Goal: Task Accomplishment & Management: Manage account settings

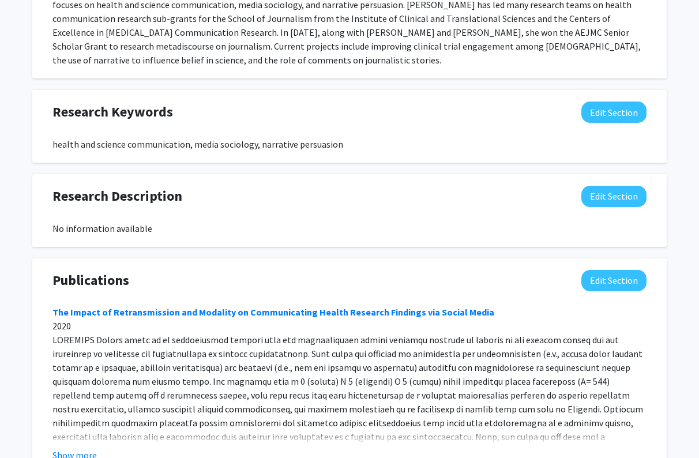
scroll to position [632, 0]
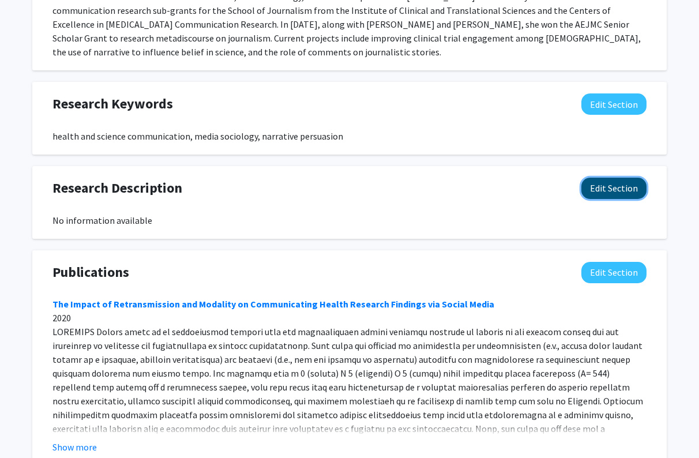
click at [628, 178] on button "Edit Section" at bounding box center [614, 188] width 65 height 21
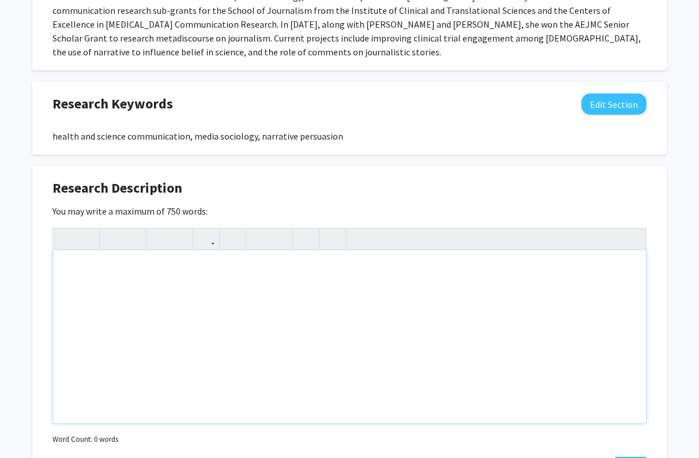
click at [227, 254] on div "Note to users with screen readers: Please deactivate our accessibility plugin f…" at bounding box center [349, 336] width 593 height 173
paste div "Note to users with screen readers: Please deactivate our accessibility plugin f…"
type textarea "<p>[PERSON_NAME] research focuses on health journalism and science communicatio…"
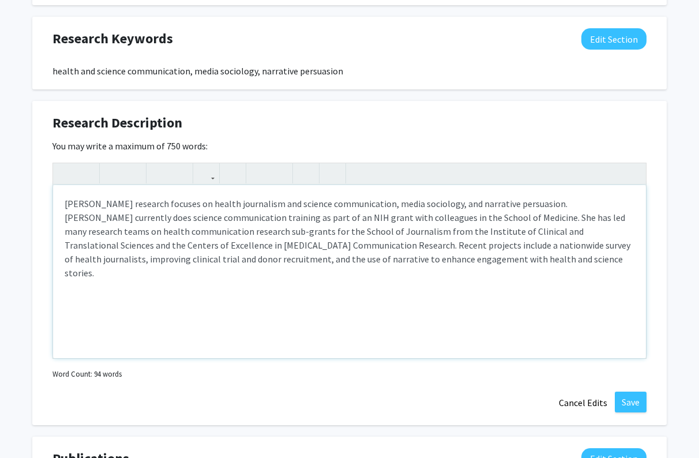
scroll to position [706, 0]
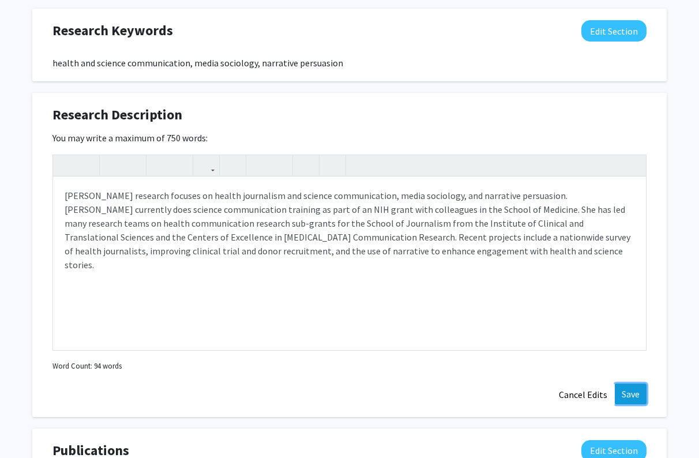
click at [626, 384] on button "Save" at bounding box center [631, 394] width 32 height 21
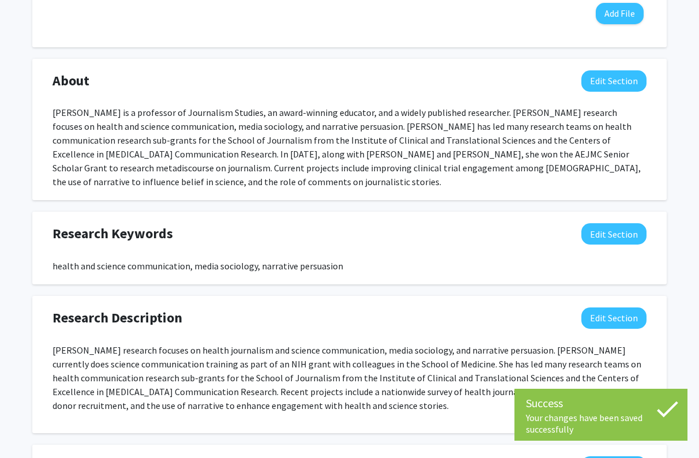
scroll to position [473, 0]
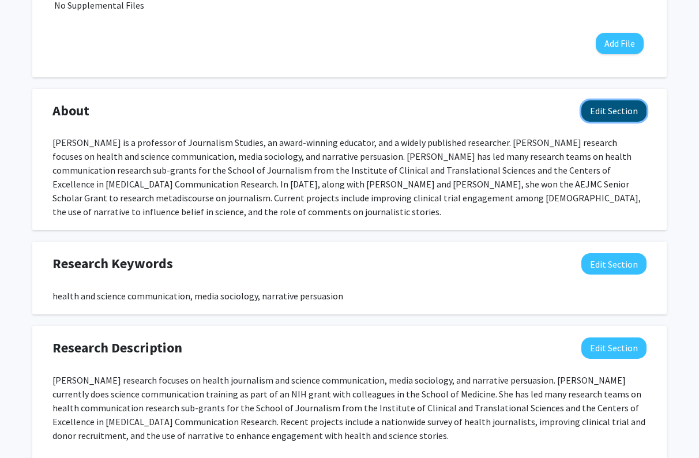
click at [608, 100] on button "Edit Section" at bounding box center [614, 110] width 65 height 21
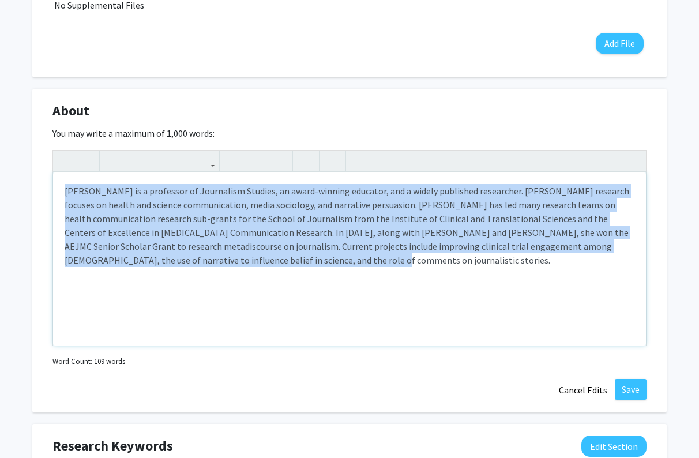
drag, startPoint x: 355, startPoint y: 261, endPoint x: 64, endPoint y: 177, distance: 302.8
click at [64, 177] on div "[PERSON_NAME] is a professor of Journalism Studies, an award-winning educator, …" at bounding box center [349, 259] width 593 height 173
click at [348, 248] on div "[PERSON_NAME] is a professor of Journalism Studies, an award-winning educator, …" at bounding box center [349, 259] width 593 height 173
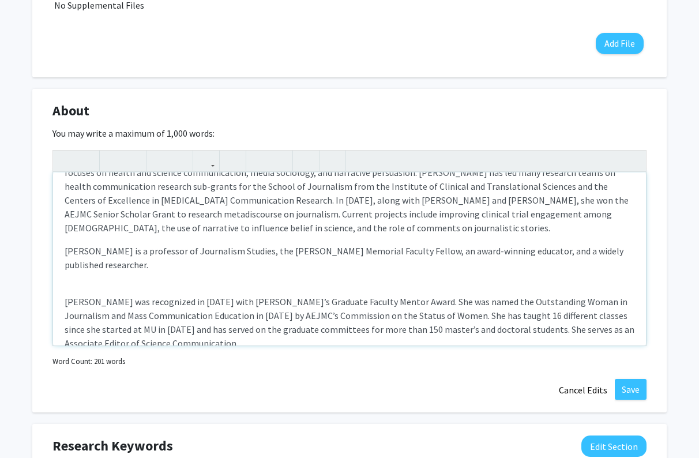
scroll to position [0, 0]
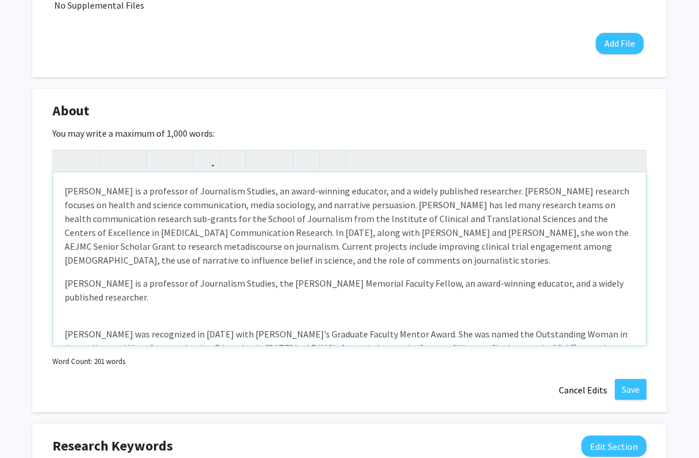
drag, startPoint x: 152, startPoint y: 287, endPoint x: 57, endPoint y: 268, distance: 97.1
click at [57, 268] on div "[PERSON_NAME] is a professor of Journalism Studies, an award-winning educator, …" at bounding box center [349, 259] width 593 height 173
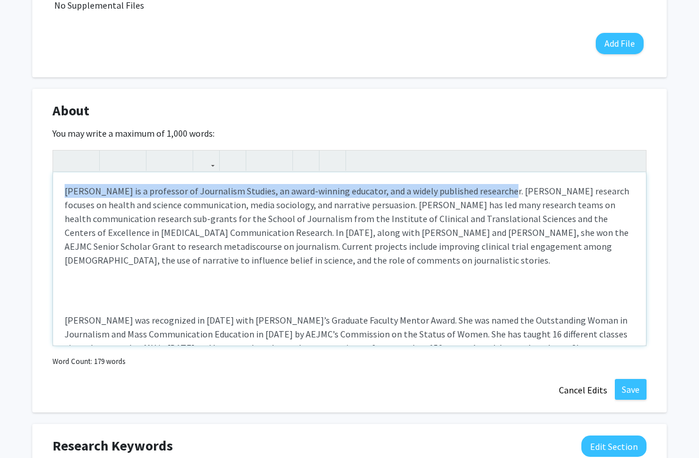
drag, startPoint x: 492, startPoint y: 177, endPoint x: 108, endPoint y: 165, distance: 383.9
click at [108, 173] on div "[PERSON_NAME] is a professor of Journalism Studies, an award-winning educator, …" at bounding box center [349, 259] width 593 height 173
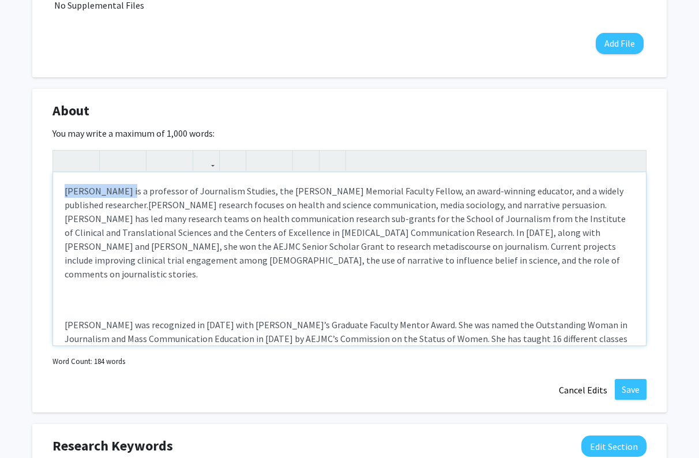
drag, startPoint x: 137, startPoint y: 178, endPoint x: 28, endPoint y: 178, distance: 109.1
click at [28, 178] on div "[PERSON_NAME] Edit Section See Public View help Title: Professor Degree: B.A. I…" at bounding box center [349, 281] width 699 height 1425
click at [107, 194] on p "[PERSON_NAME] is a professor of Journalism Studies, the [PERSON_NAME] Memorial …" at bounding box center [350, 232] width 570 height 97
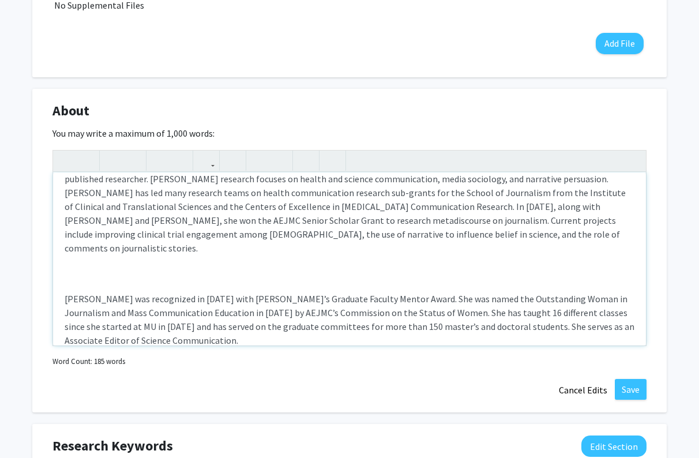
scroll to position [35, 0]
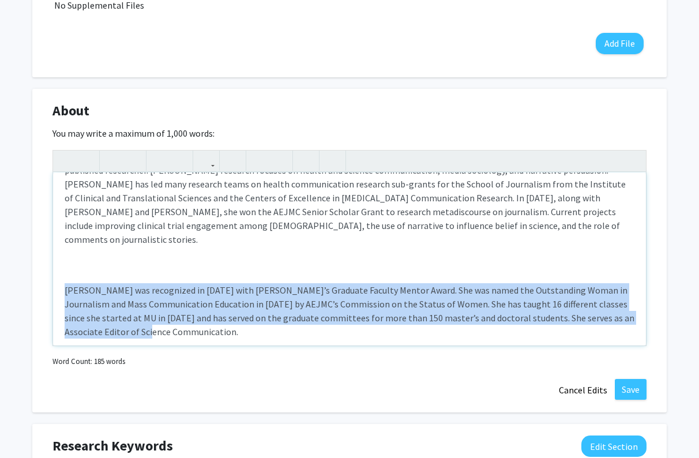
drag, startPoint x: 148, startPoint y: 304, endPoint x: 54, endPoint y: 267, distance: 101.3
click at [54, 267] on div "[PERSON_NAME] is a professor of Journalism Studies, the [PERSON_NAME] Memorial …" at bounding box center [349, 259] width 593 height 173
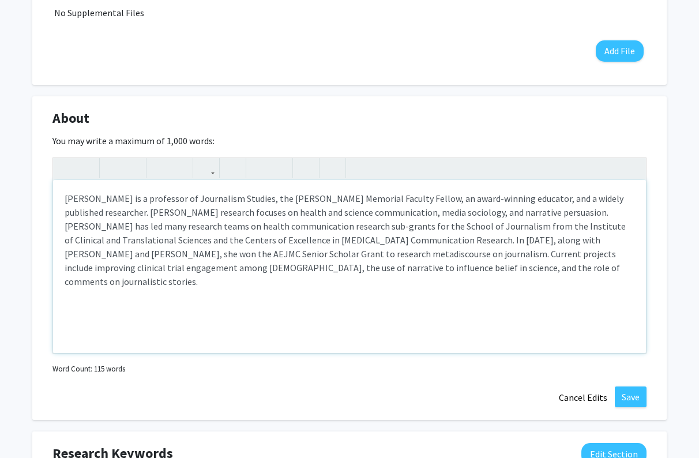
scroll to position [460, 0]
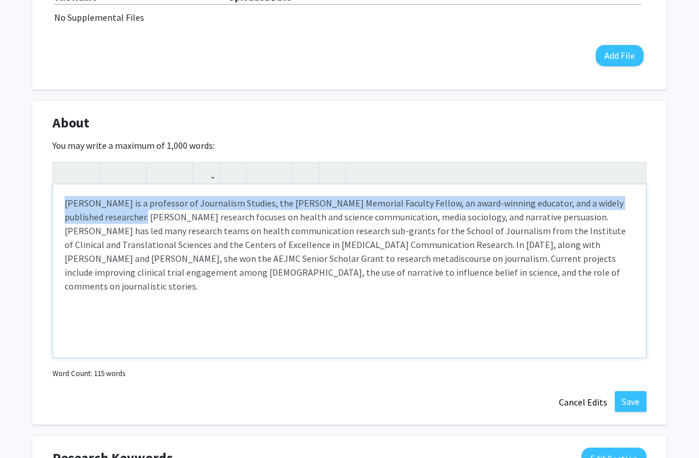
drag, startPoint x: 423, startPoint y: 267, endPoint x: 110, endPoint y: 201, distance: 319.5
click at [110, 201] on div "[PERSON_NAME] is a professor of Journalism Studies, the [PERSON_NAME] Memorial …" at bounding box center [349, 271] width 593 height 173
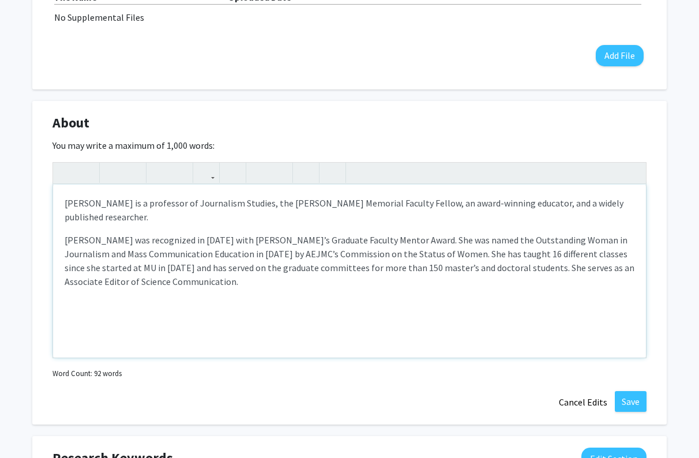
click at [65, 233] on p "[PERSON_NAME] was recognized in [DATE] with [PERSON_NAME]’s Graduate Faculty Me…" at bounding box center [350, 260] width 570 height 55
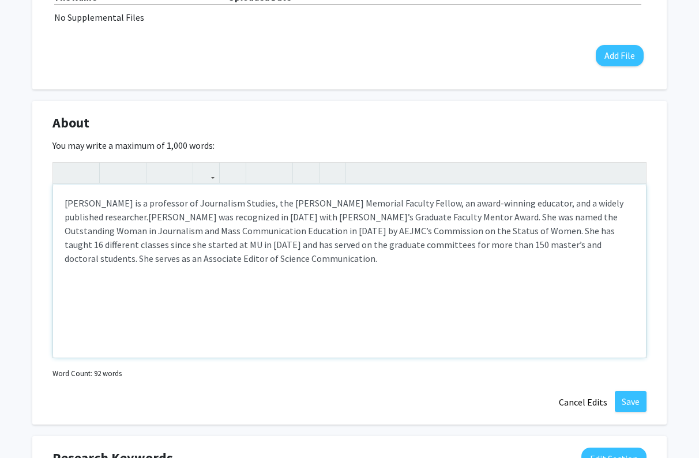
type textarea "<p>[PERSON_NAME] is a professor of Journalism Studies, the [PERSON_NAME] Memori…"
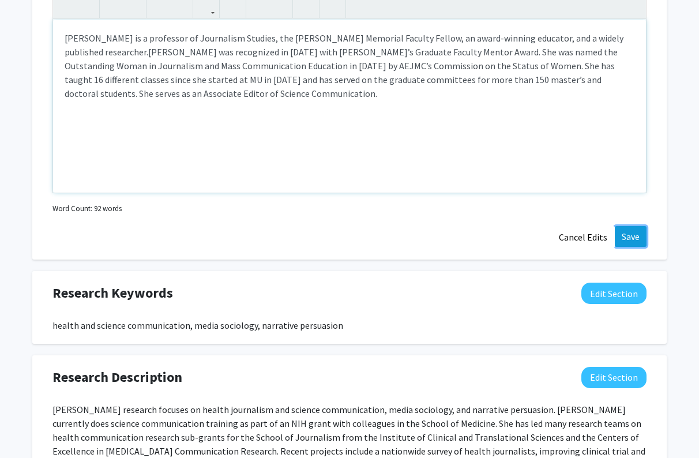
click at [627, 226] on button "Save" at bounding box center [631, 236] width 32 height 21
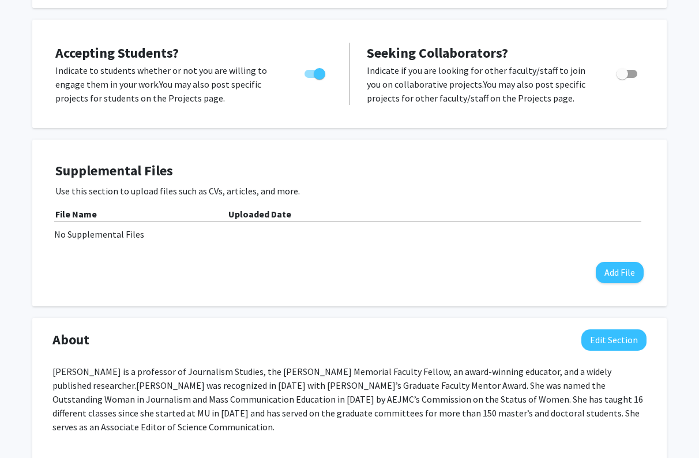
scroll to position [269, 0]
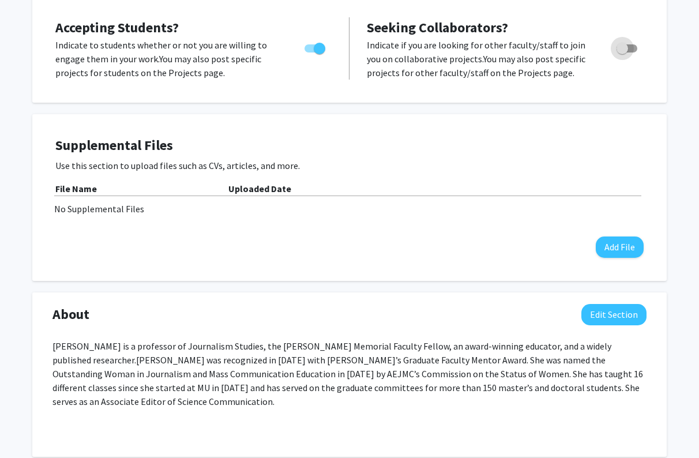
click at [634, 44] on span "Toggle" at bounding box center [627, 48] width 21 height 8
click at [623, 53] on input "Toggle" at bounding box center [622, 53] width 1 height 1
checkbox input "true"
click at [622, 237] on button "Add File" at bounding box center [620, 247] width 48 height 21
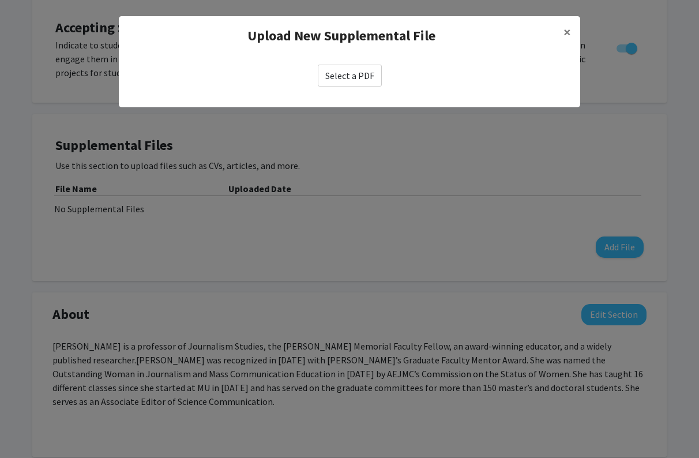
click at [351, 70] on label "Select a PDF" at bounding box center [350, 76] width 64 height 22
click at [0, 0] on input "Select a PDF" at bounding box center [0, 0] width 0 height 0
click at [572, 31] on button "×" at bounding box center [568, 32] width 26 height 32
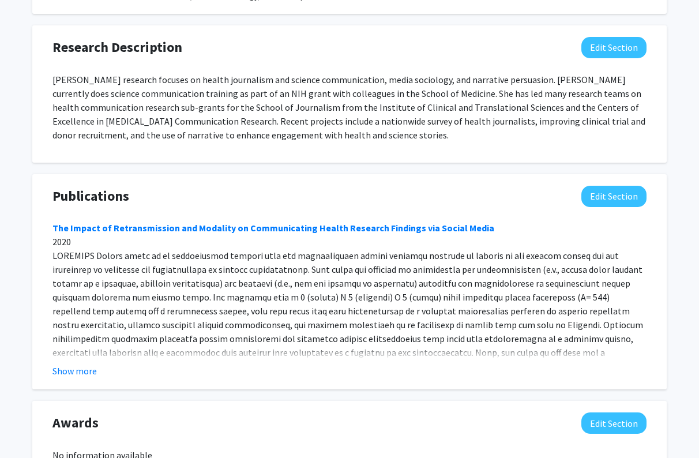
scroll to position [856, 0]
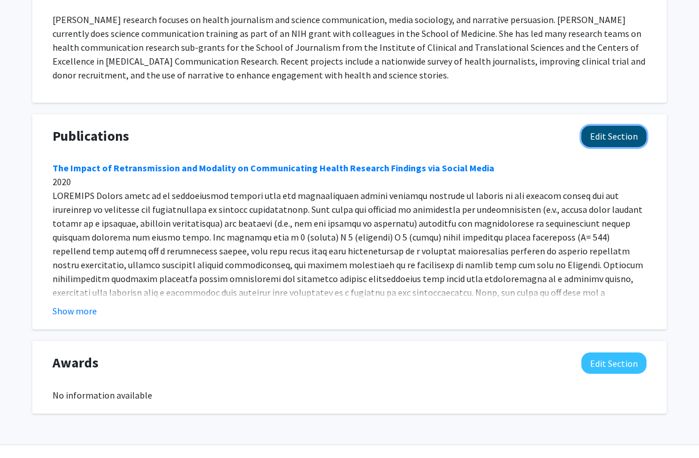
click at [621, 126] on button "Edit Section" at bounding box center [614, 136] width 65 height 21
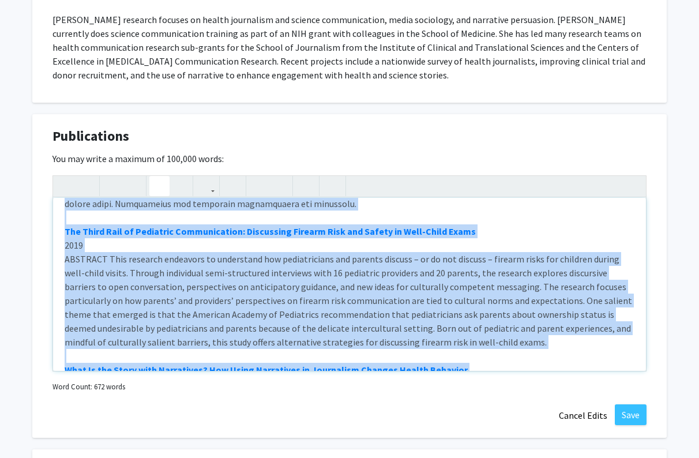
scroll to position [0, 0]
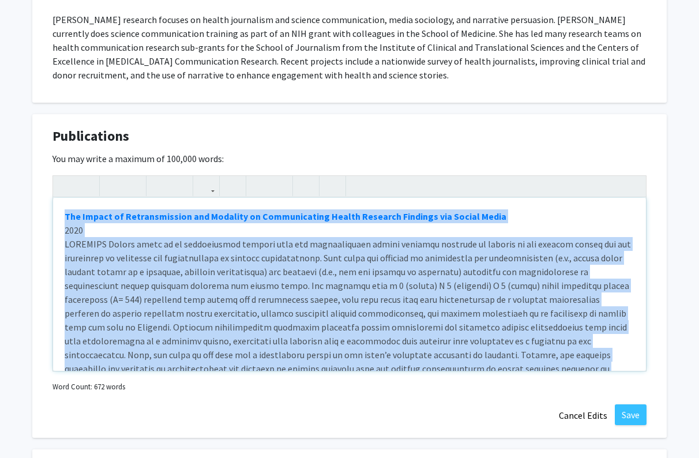
drag, startPoint x: 238, startPoint y: 328, endPoint x: 47, endPoint y: 181, distance: 241.1
click at [47, 181] on div "Publications Edit Section You may write a maximum of 100,000 words: The Impact …" at bounding box center [349, 276] width 635 height 324
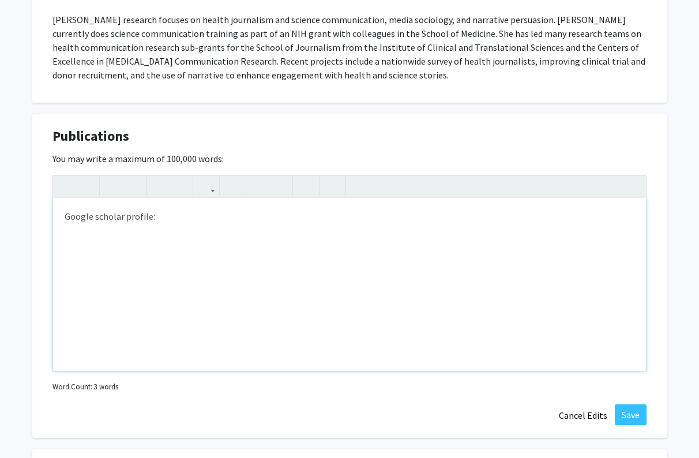
type textarea "Google scholar profile"
drag, startPoint x: 160, startPoint y: 190, endPoint x: 57, endPoint y: 188, distance: 102.7
click at [57, 198] on div "Google scholar profile" at bounding box center [349, 284] width 593 height 173
click at [201, 177] on use "button" at bounding box center [201, 177] width 0 height 0
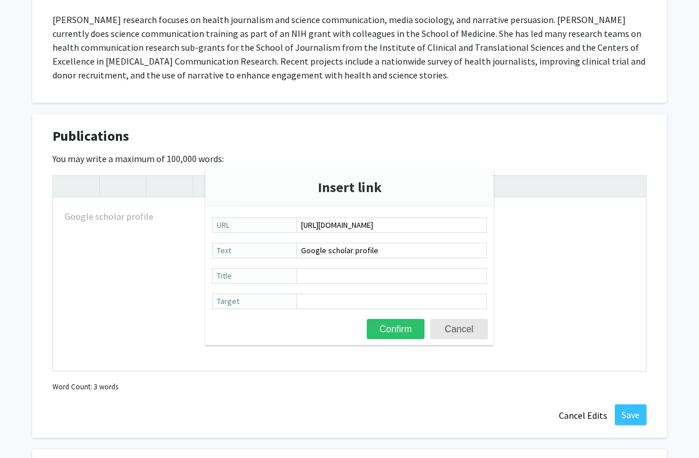
scroll to position [0, 37]
type input "[URL][DOMAIN_NAME]"
click at [395, 329] on button "Confirm" at bounding box center [396, 329] width 58 height 20
type textarea "<a href="[URL][DOMAIN_NAME]">Google scholar profile</a>"
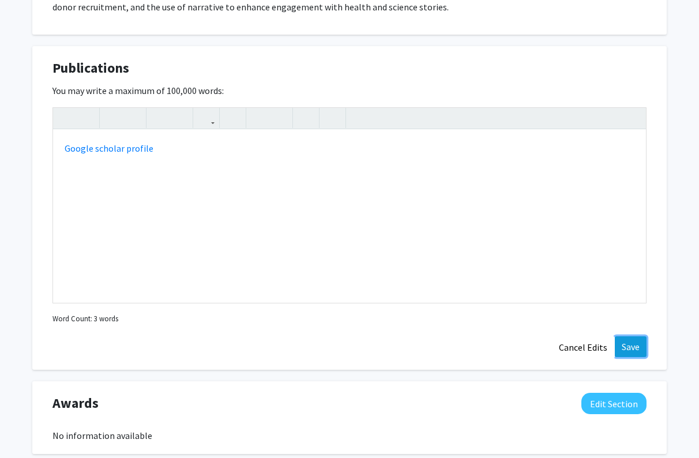
click at [627, 336] on button "Save" at bounding box center [631, 346] width 32 height 21
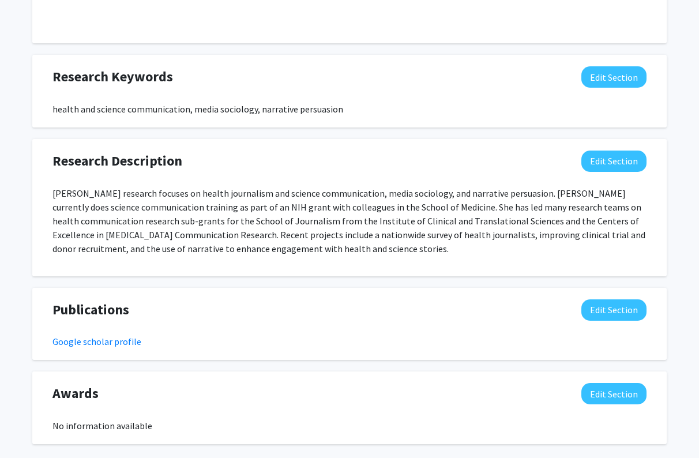
scroll to position [713, 0]
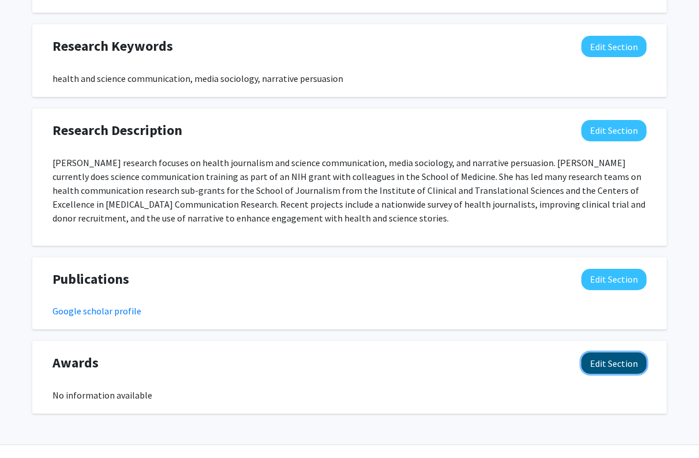
click at [604, 353] on button "Edit Section" at bounding box center [614, 363] width 65 height 21
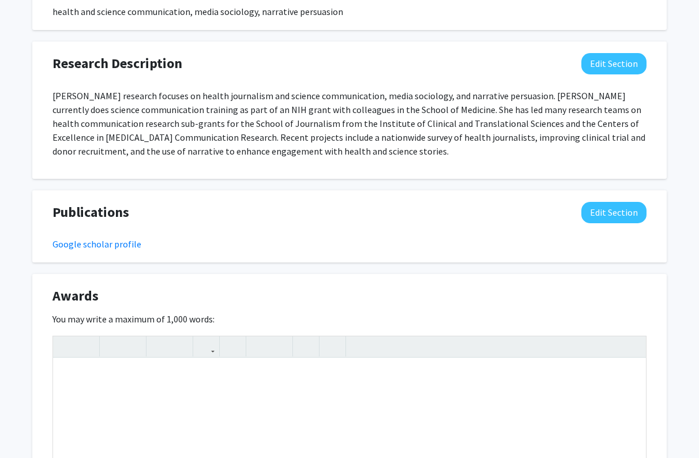
scroll to position [793, 0]
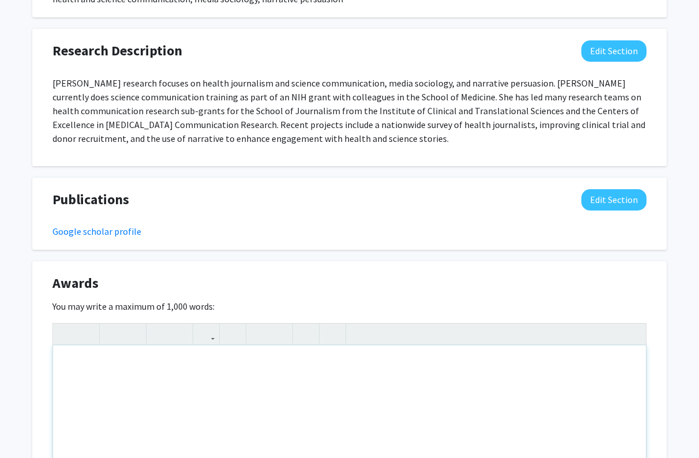
click at [246, 368] on div "Note to users with screen readers: Please deactivate our accessibility plugin f…" at bounding box center [349, 432] width 593 height 173
paste div "Note to users with screen readers: Please deactivate our accessibility plugin f…"
type textarea "<p>2025 Graduate Faculty Mentor Award, [GEOGRAPHIC_DATA][US_STATE] </p> <p>2024…"
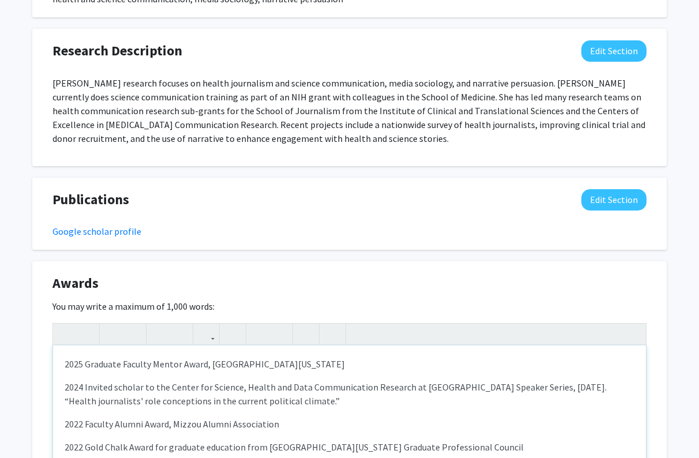
drag, startPoint x: 310, startPoint y: 375, endPoint x: -2, endPoint y: 359, distance: 312.0
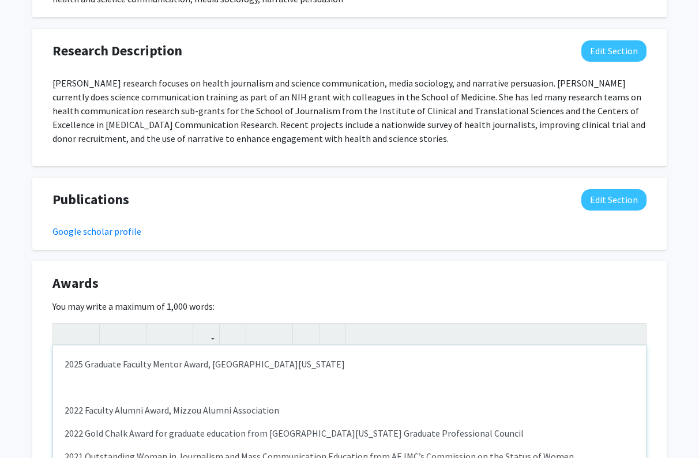
type textarea "<p>2025 Graduate Faculty Mentor Award, [GEOGRAPHIC_DATA][US_STATE]</p><p>2022 F…"
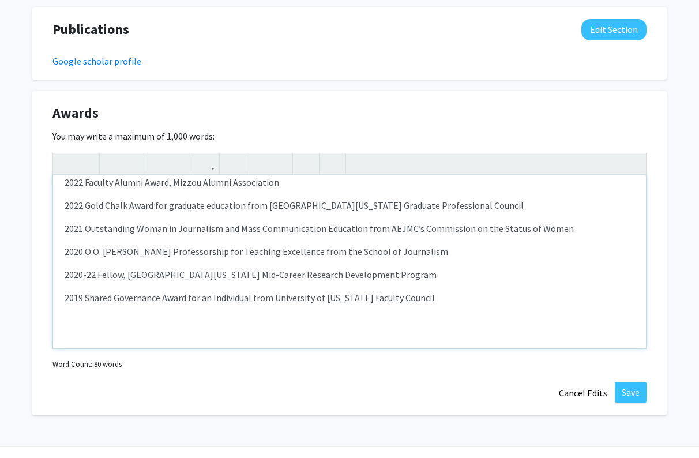
scroll to position [965, 0]
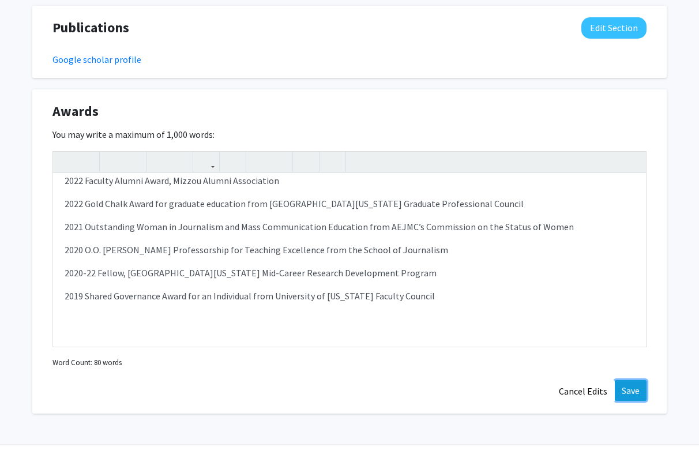
click at [629, 380] on button "Save" at bounding box center [631, 390] width 32 height 21
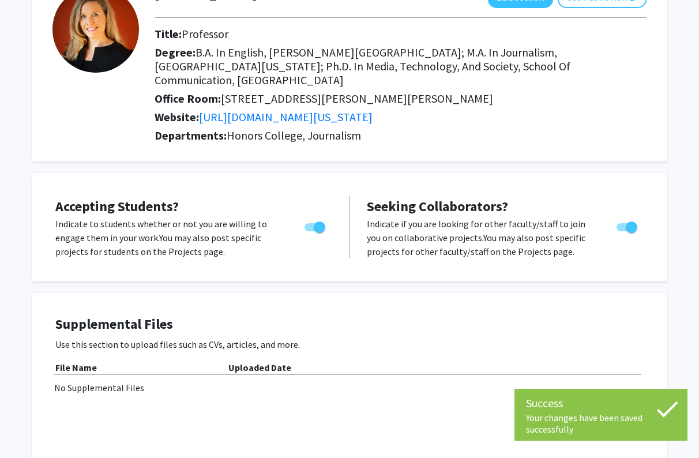
scroll to position [0, 0]
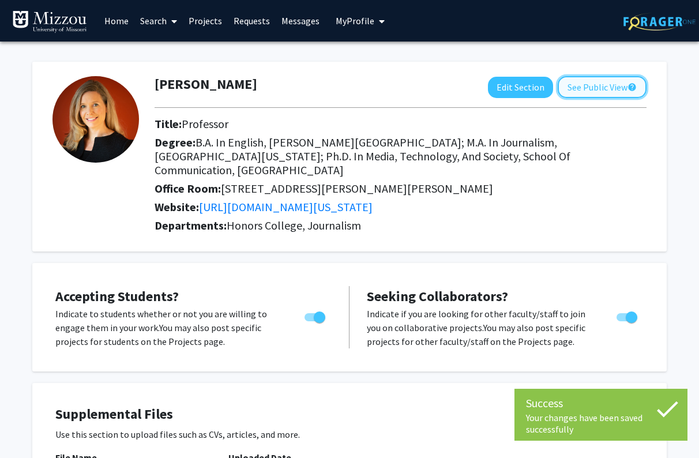
click at [613, 84] on button "See Public View help" at bounding box center [602, 87] width 89 height 22
